Goal: Information Seeking & Learning: Learn about a topic

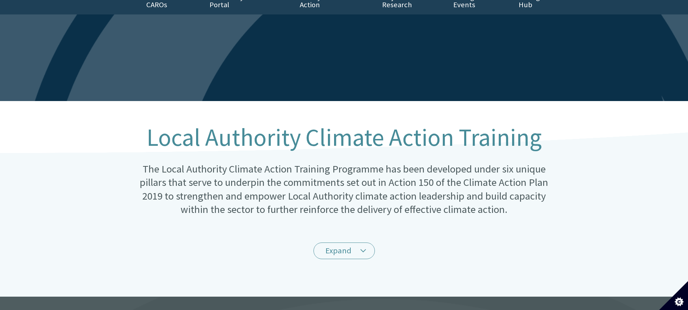
scroll to position [72, 0]
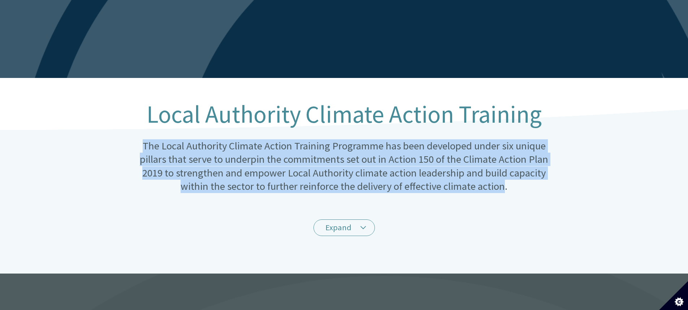
drag, startPoint x: 505, startPoint y: 179, endPoint x: 117, endPoint y: 131, distance: 391.8
click at [117, 131] on div "Local Authority Climate Action Training The Local Authority Climate Action Trai…" at bounding box center [344, 176] width 688 height 196
copy p "The Local Authority Climate Action Training Programme has been developed under …"
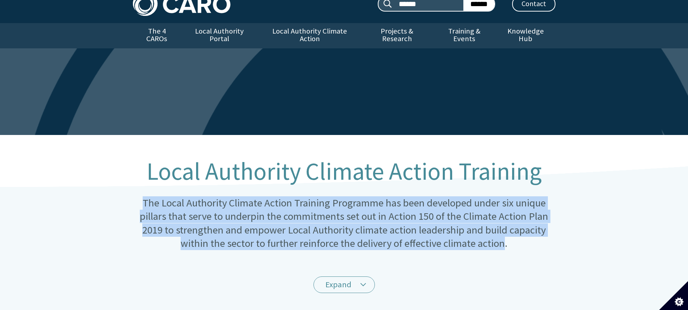
scroll to position [0, 0]
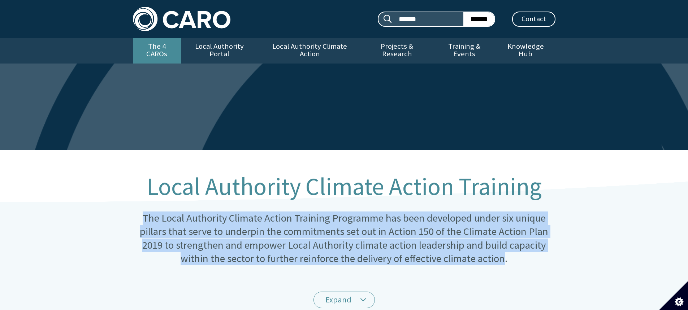
click at [165, 48] on link "The 4 CAROs" at bounding box center [157, 50] width 48 height 25
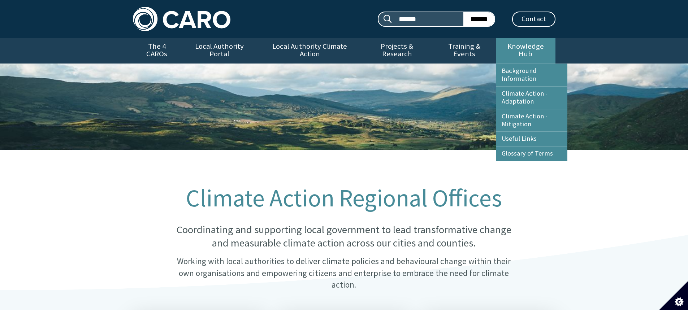
click at [515, 46] on link "Knowledge Hub" at bounding box center [525, 50] width 59 height 25
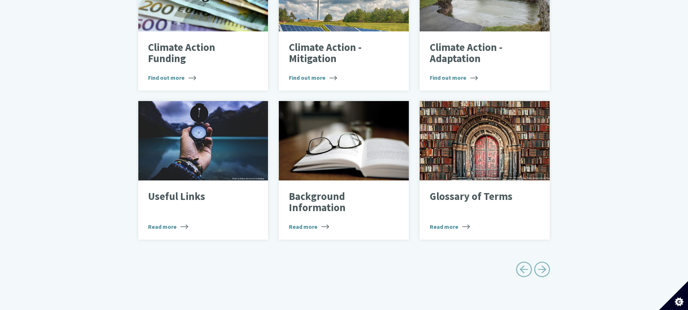
scroll to position [325, 0]
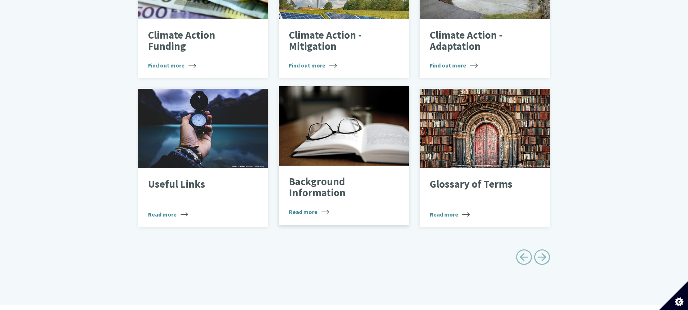
click at [301, 180] on p "Background Information" at bounding box center [338, 187] width 99 height 23
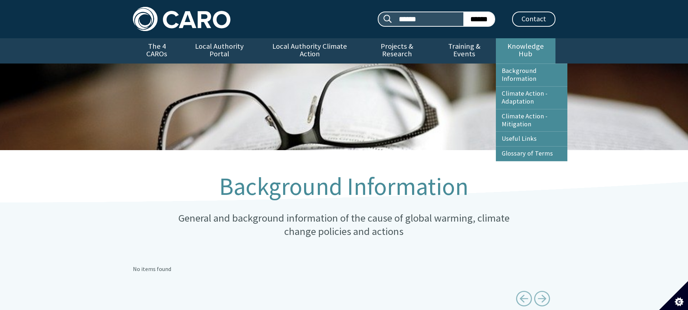
click at [502, 47] on link "Knowledge Hub" at bounding box center [525, 50] width 59 height 25
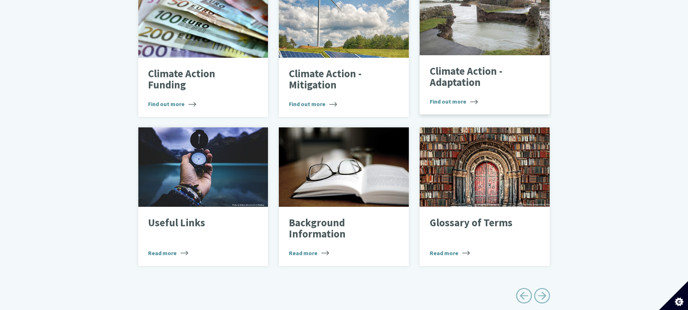
scroll to position [289, 0]
